Goal: Navigation & Orientation: Find specific page/section

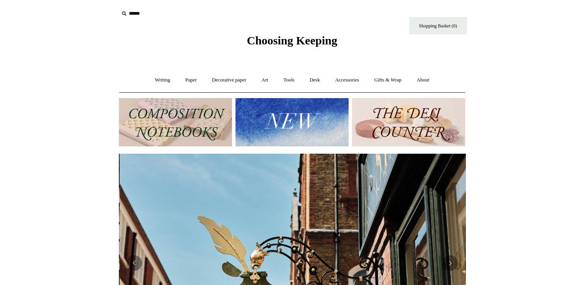
scroll to position [0, 346]
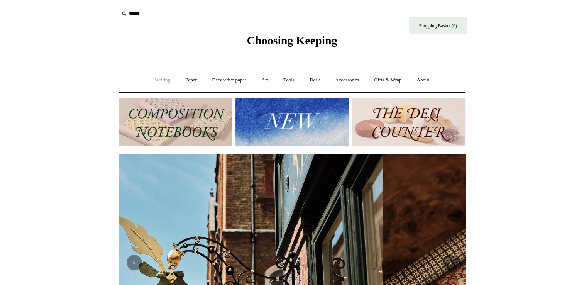
click at [161, 79] on link "Writing +" at bounding box center [162, 80] width 29 height 20
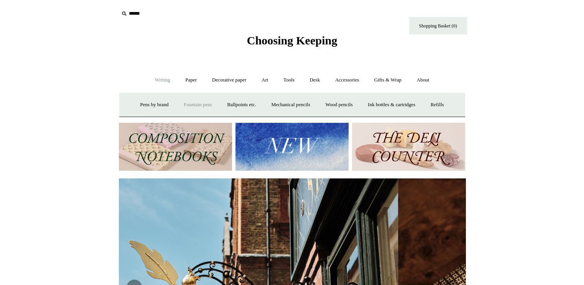
scroll to position [0, 20]
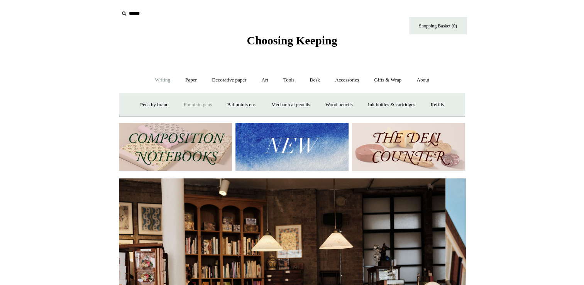
click at [200, 106] on link "Fountain pens +" at bounding box center [198, 105] width 42 height 20
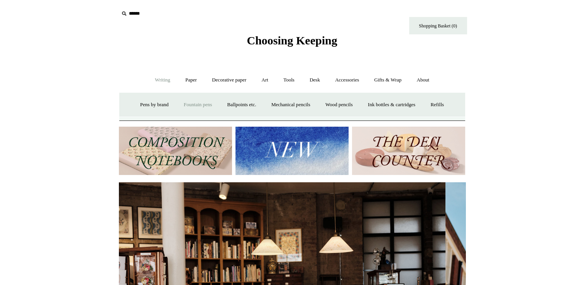
scroll to position [0, 0]
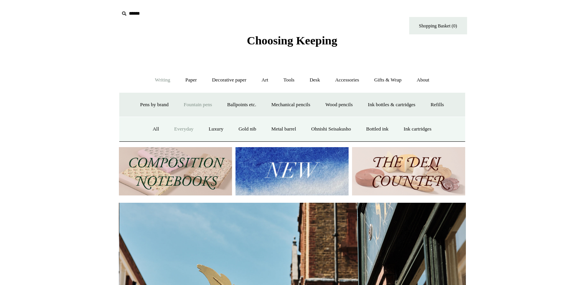
click at [170, 130] on link "Everyday" at bounding box center [183, 129] width 33 height 20
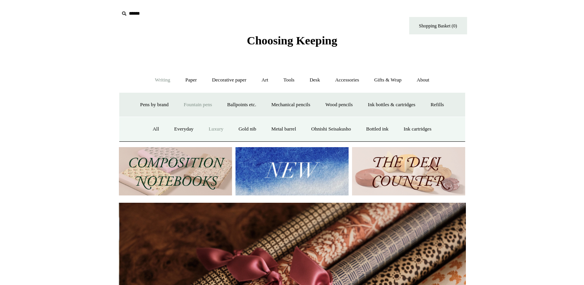
scroll to position [0, 693]
click at [213, 127] on link "Luxury" at bounding box center [215, 129] width 29 height 20
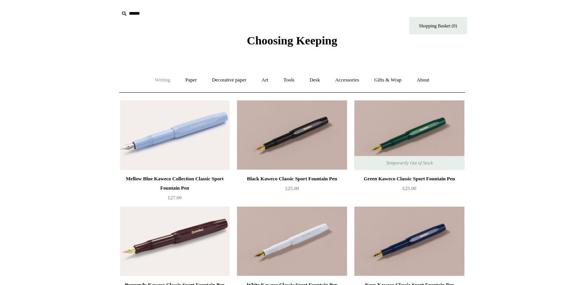
click at [157, 84] on link "Writing +" at bounding box center [162, 80] width 29 height 20
